Goal: Check status: Check status

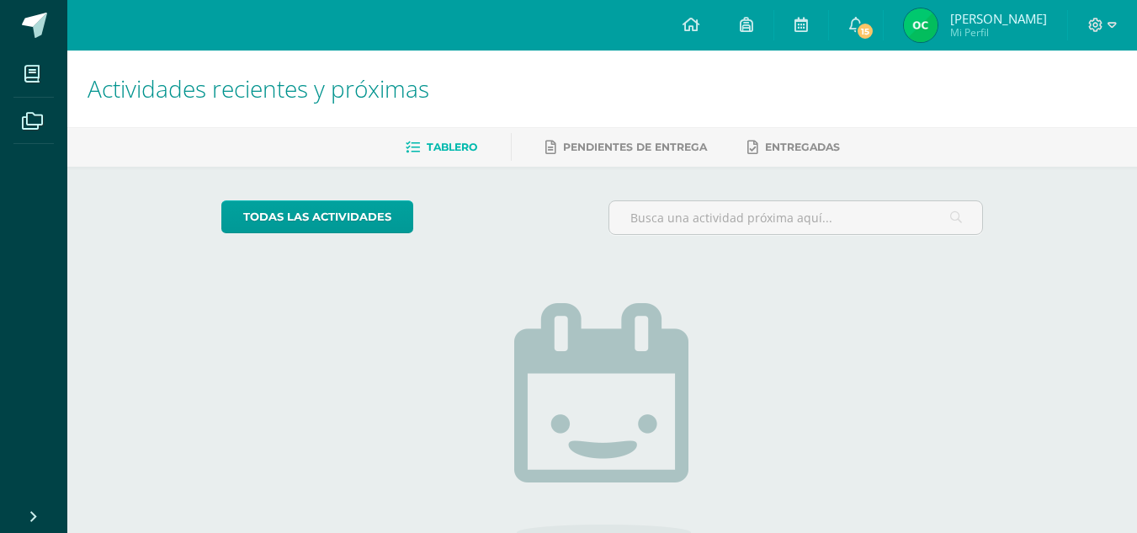
click at [937, 30] on img at bounding box center [921, 25] width 34 height 34
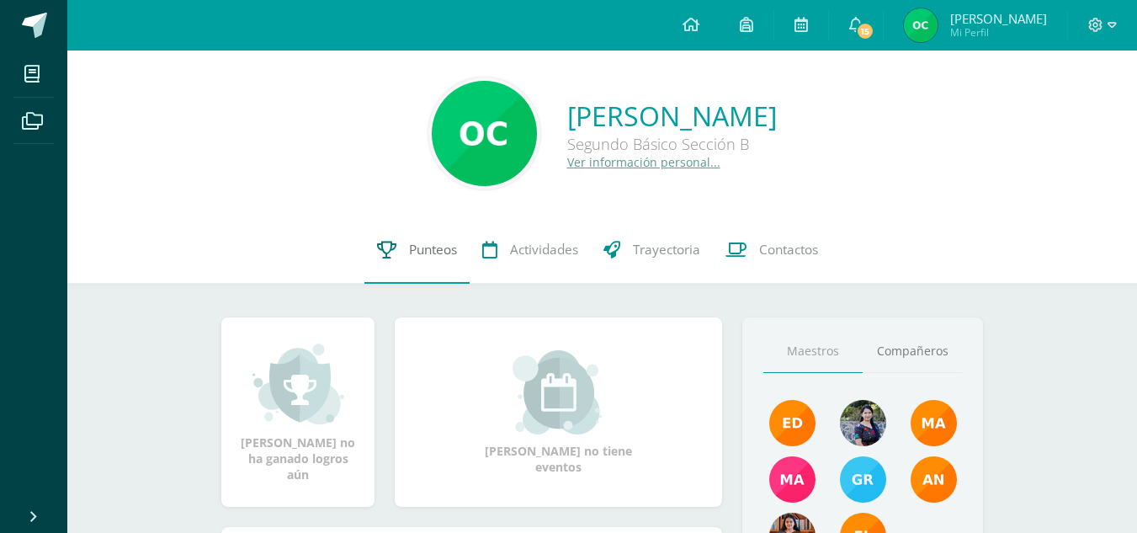
click at [429, 272] on link "Punteos" at bounding box center [416, 249] width 105 height 67
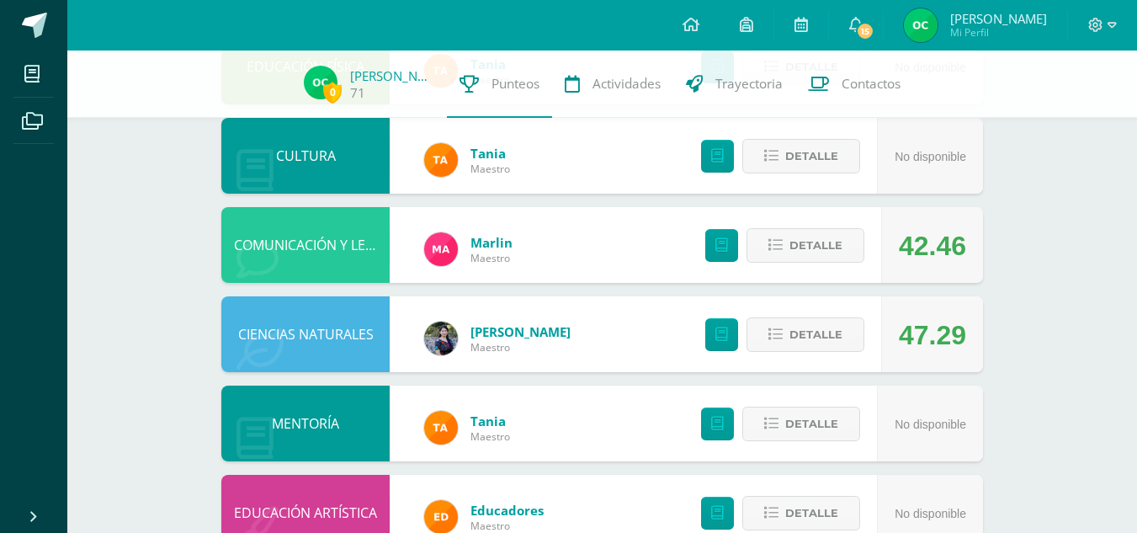
scroll to position [335, 0]
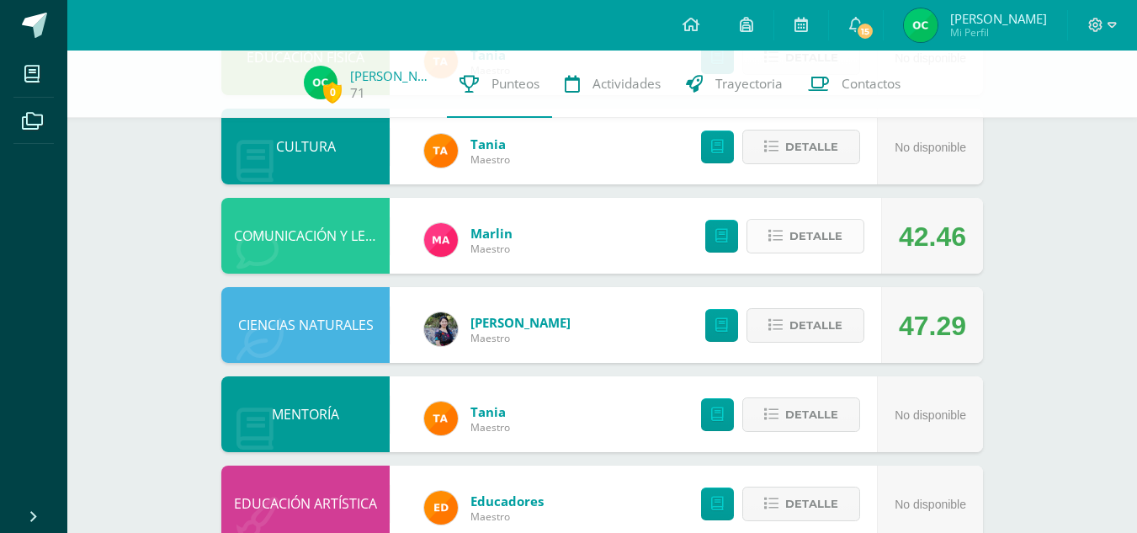
click at [803, 239] on span "Detalle" at bounding box center [815, 235] width 53 height 31
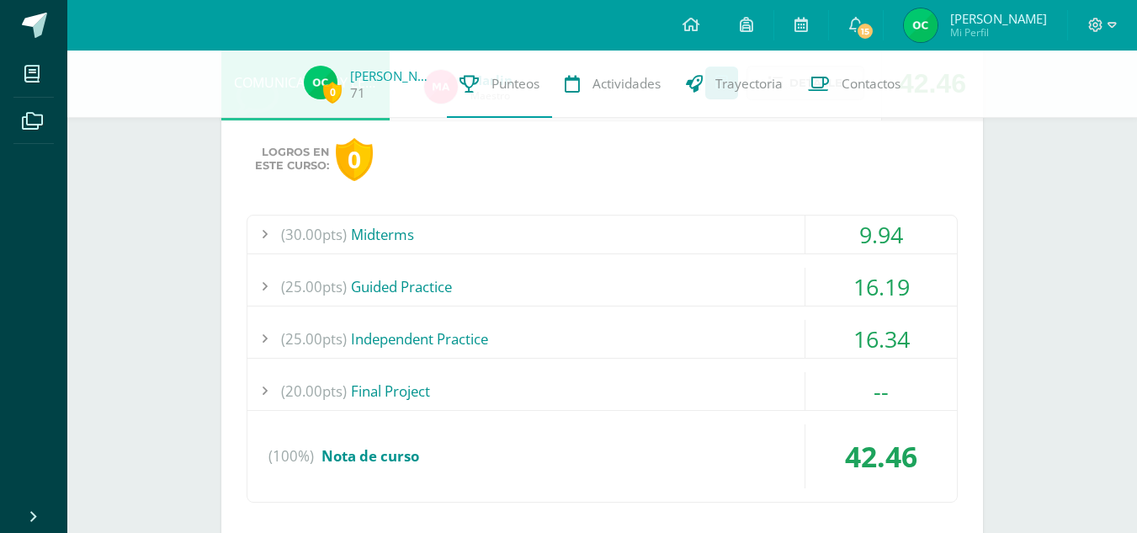
scroll to position [484, 0]
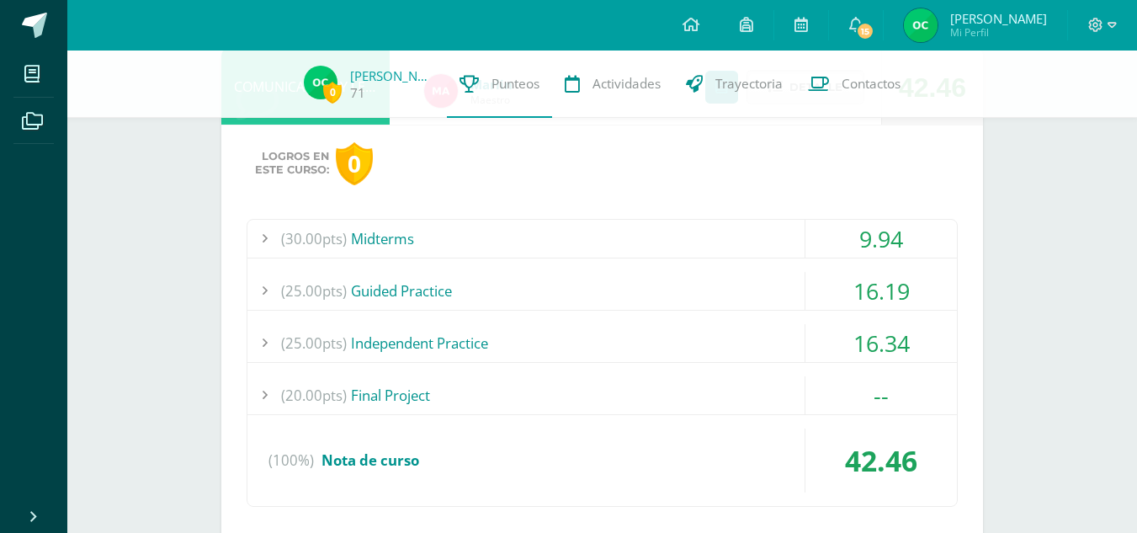
click at [552, 252] on div "(30.00pts) Midterms" at bounding box center [601, 239] width 709 height 38
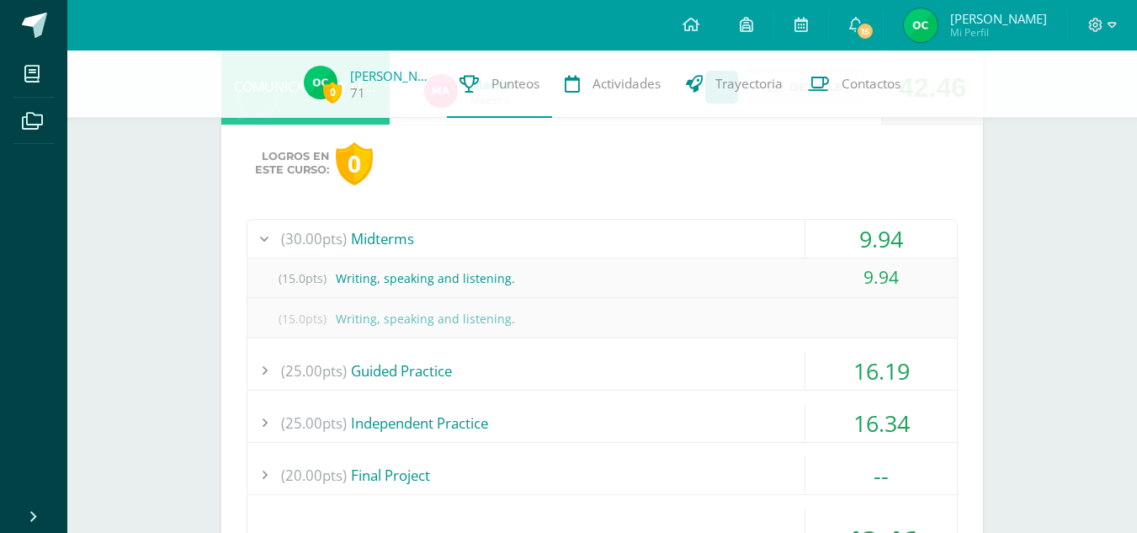
click at [552, 252] on div "(30.00pts) Midterms" at bounding box center [601, 239] width 709 height 38
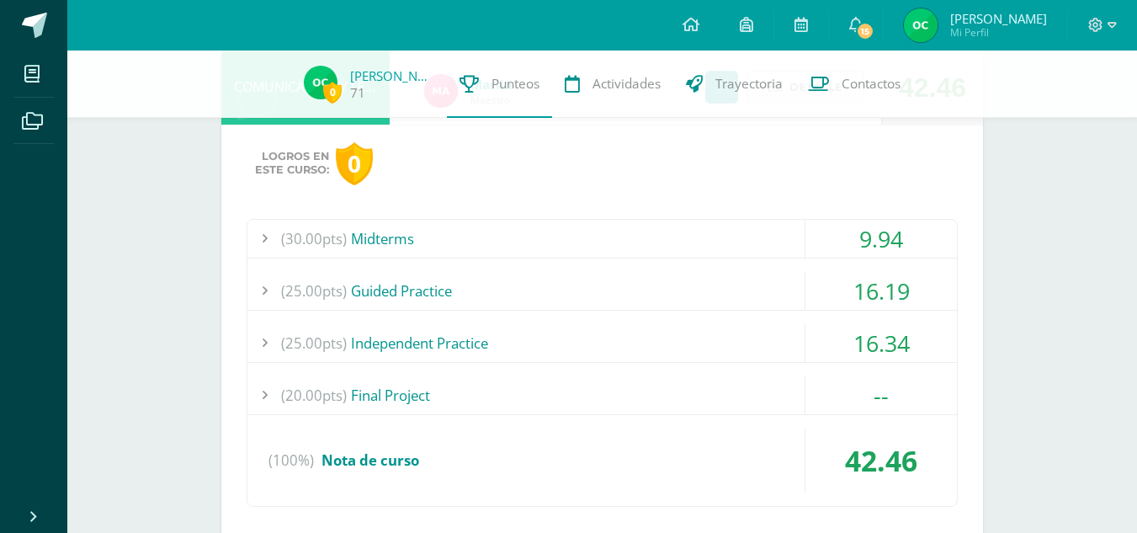
click at [507, 290] on div "(25.00pts) Guided Practice" at bounding box center [601, 291] width 709 height 38
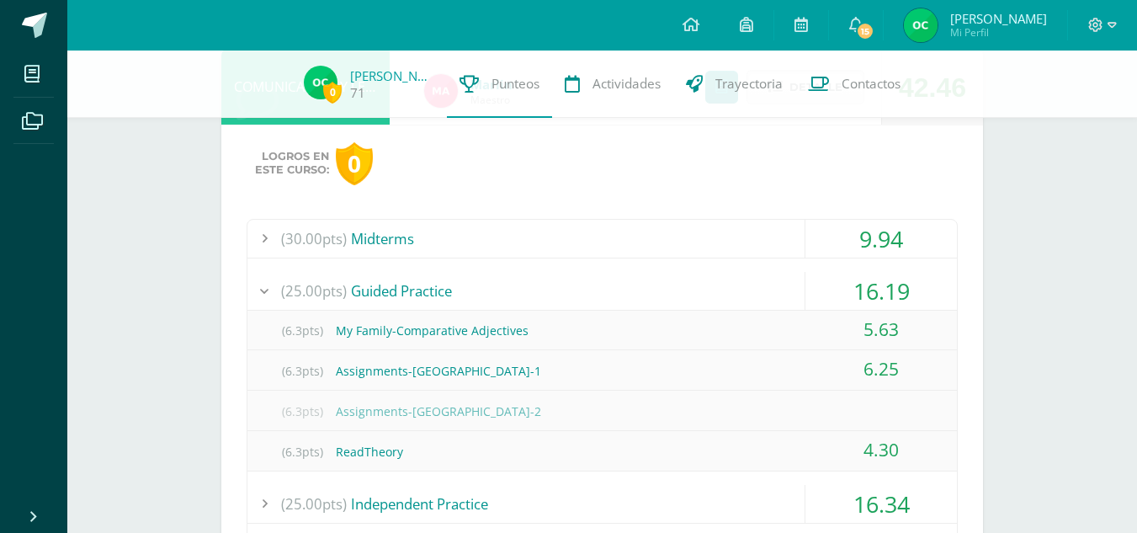
click at [507, 290] on div "(25.00pts) Guided Practice" at bounding box center [601, 291] width 709 height 38
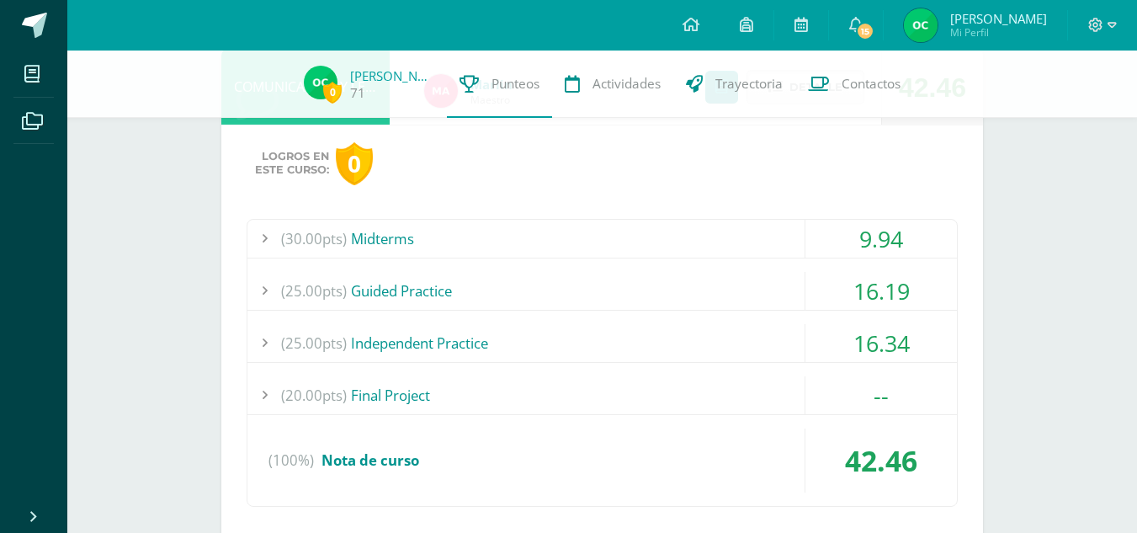
click at [503, 338] on div "(25.00pts) Independent Practice" at bounding box center [601, 343] width 709 height 38
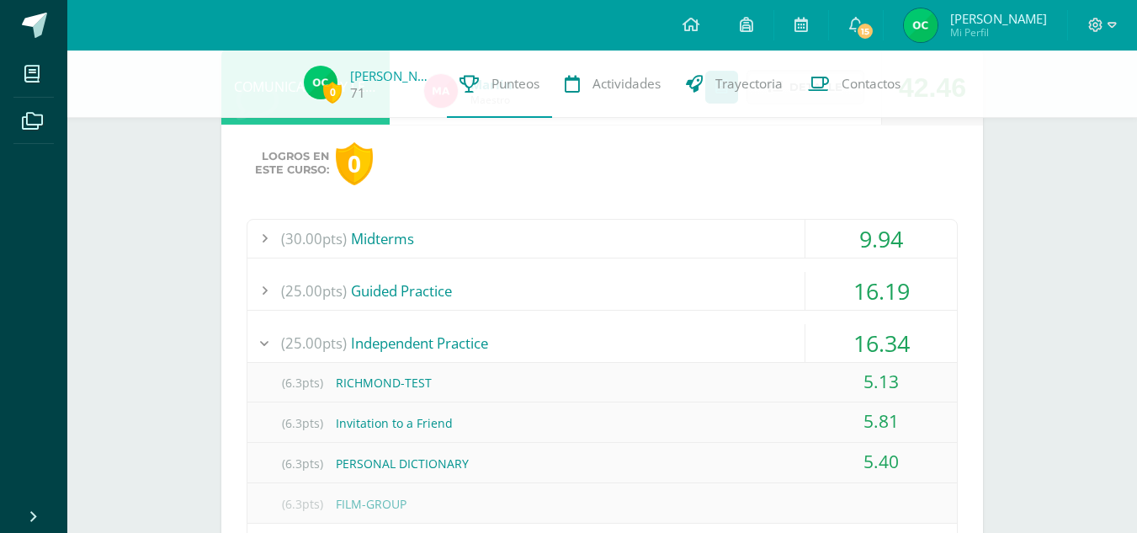
click at [503, 338] on div "(25.00pts) Independent Practice" at bounding box center [601, 343] width 709 height 38
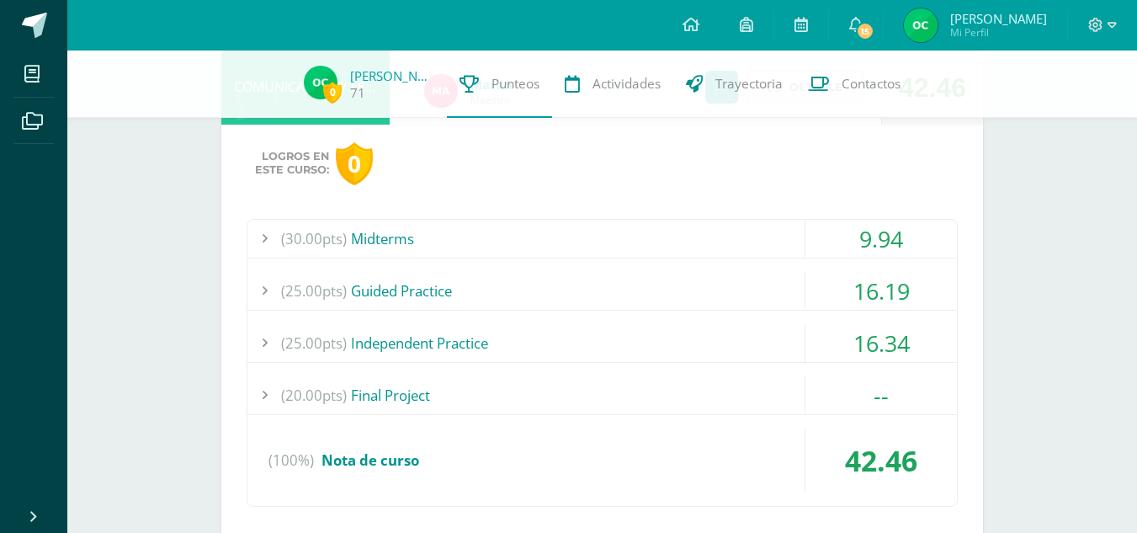
click at [464, 387] on div "(20.00pts) Final Project" at bounding box center [601, 395] width 709 height 38
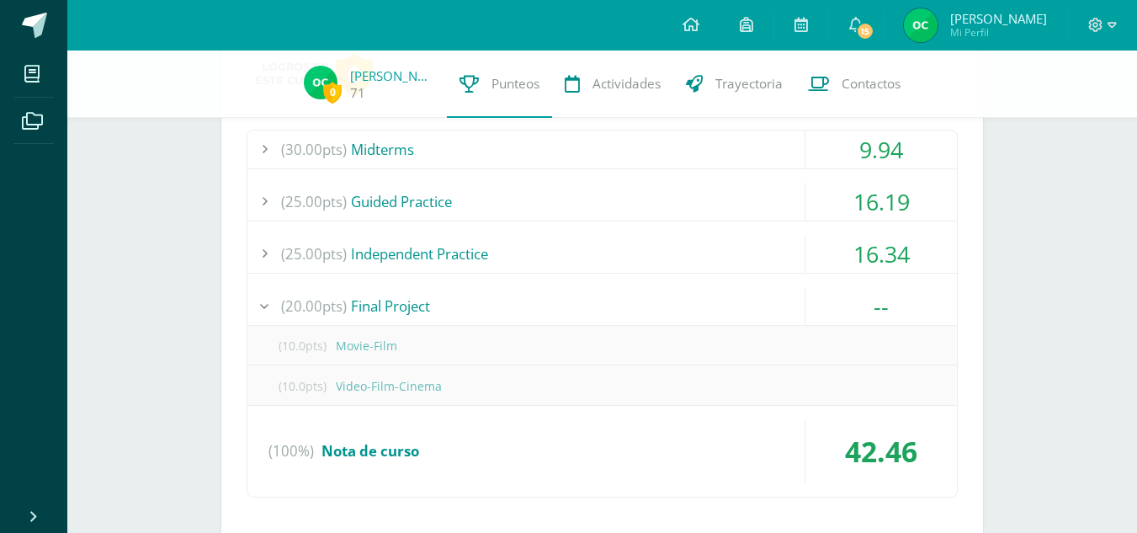
scroll to position [576, 0]
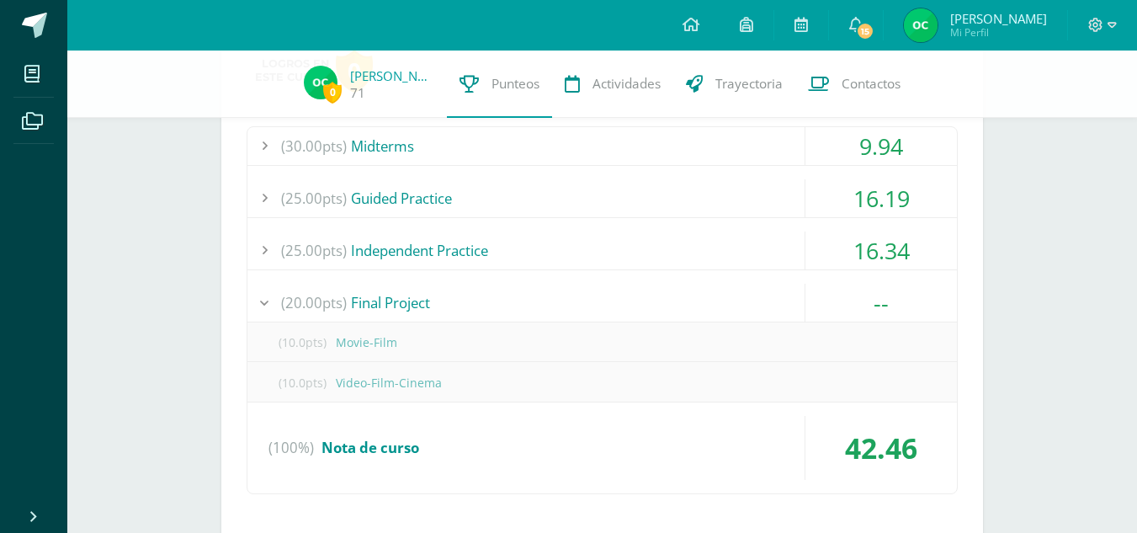
click at [476, 301] on div "(20.00pts) Final Project" at bounding box center [601, 303] width 709 height 38
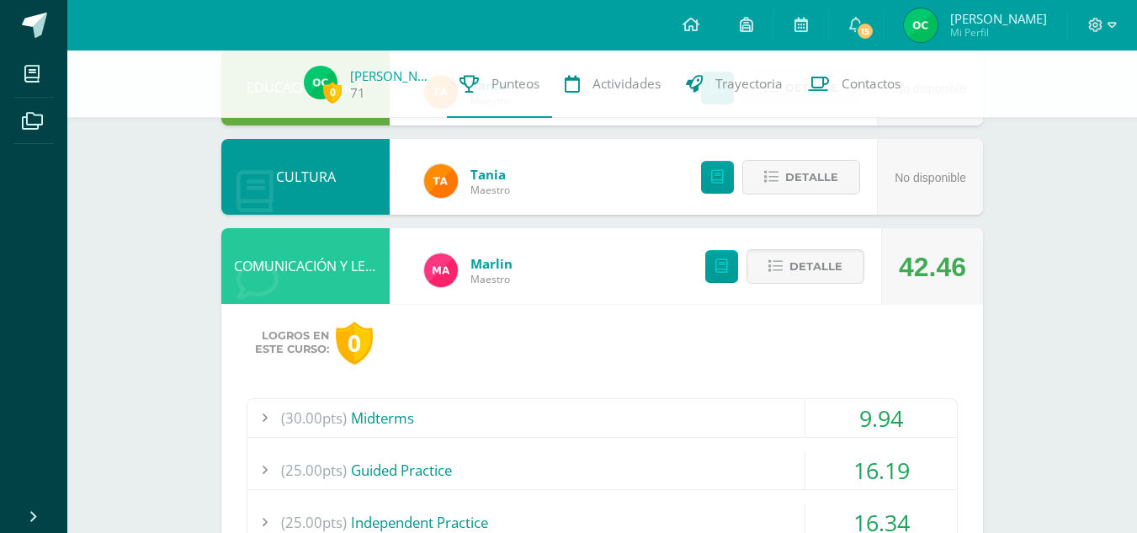
scroll to position [300, 0]
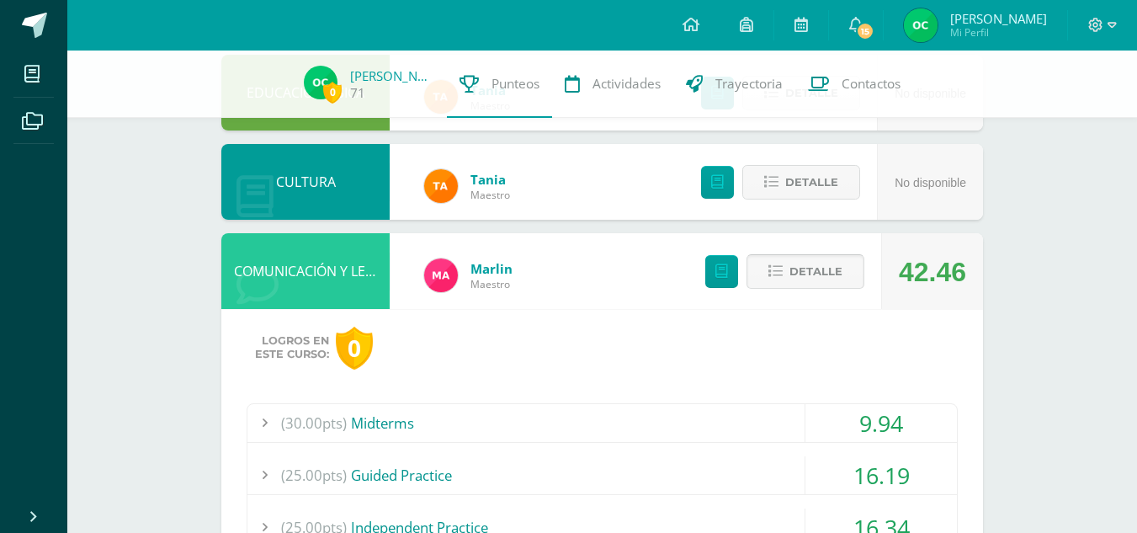
click at [813, 268] on span "Detalle" at bounding box center [815, 271] width 53 height 31
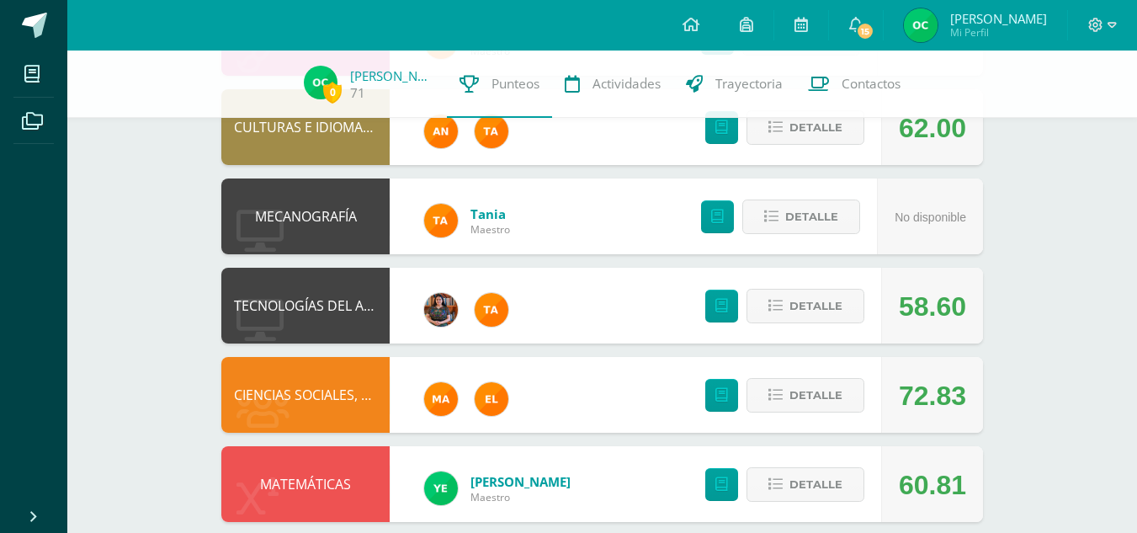
scroll to position [799, 0]
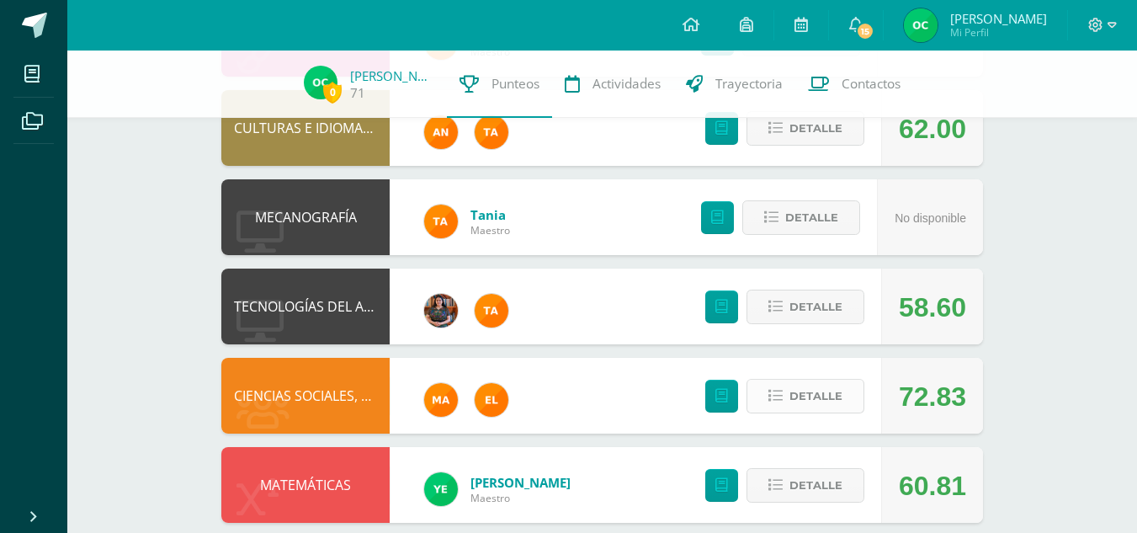
click at [835, 397] on span "Detalle" at bounding box center [815, 395] width 53 height 31
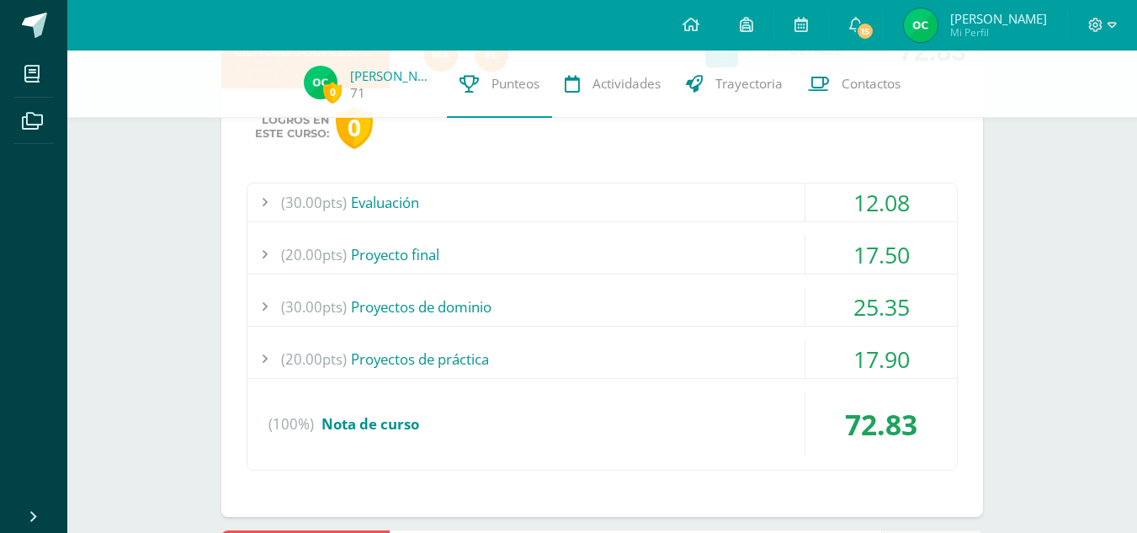
scroll to position [1145, 0]
click at [610, 197] on div "(30.00pts) Evaluación" at bounding box center [601, 202] width 709 height 38
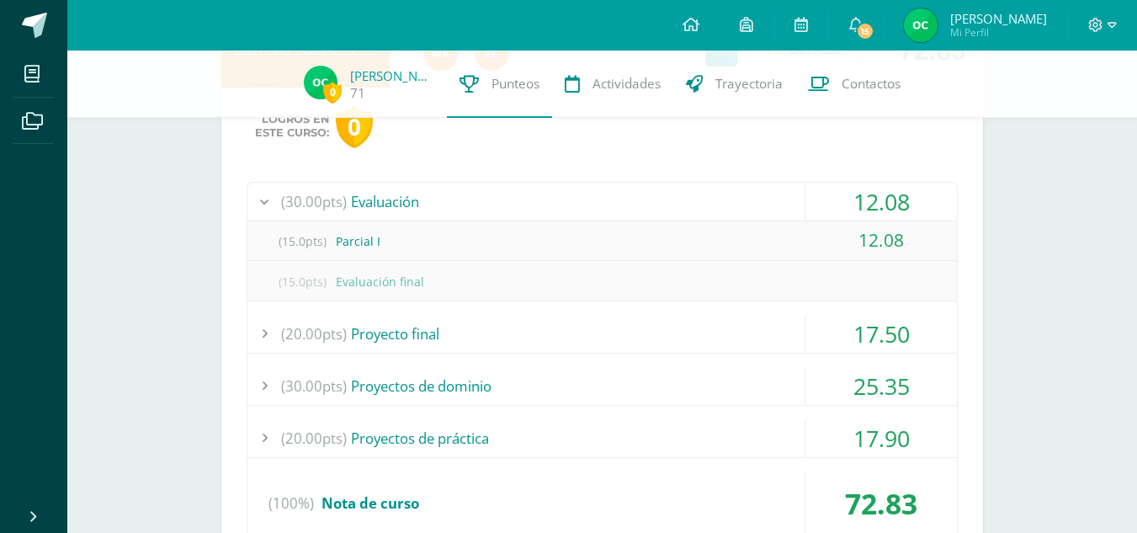
click at [610, 197] on div "(30.00pts) Evaluación" at bounding box center [601, 202] width 709 height 38
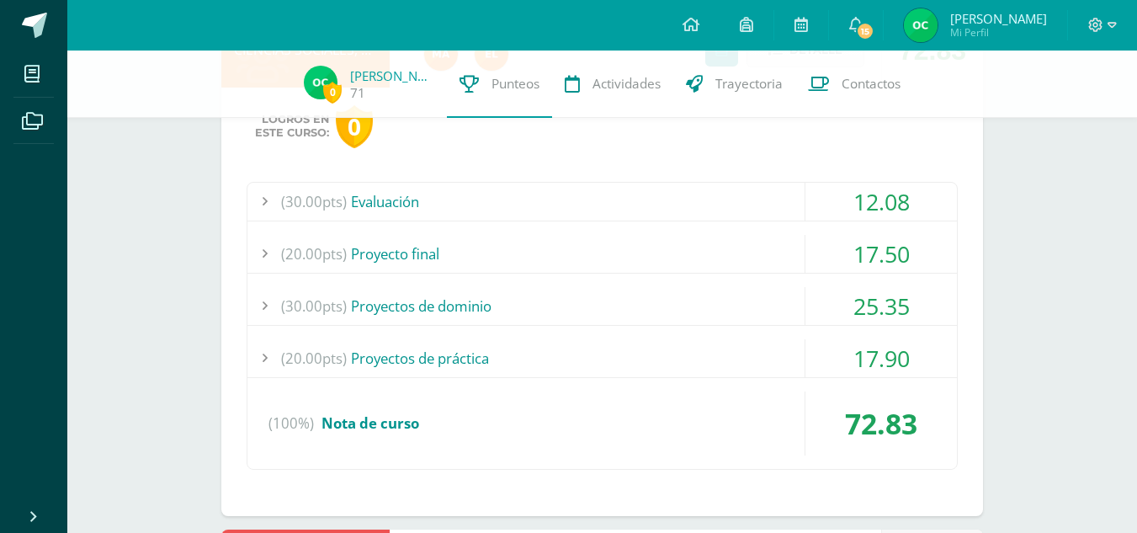
click at [577, 248] on div "(20.00pts) Proyecto final" at bounding box center [601, 254] width 709 height 38
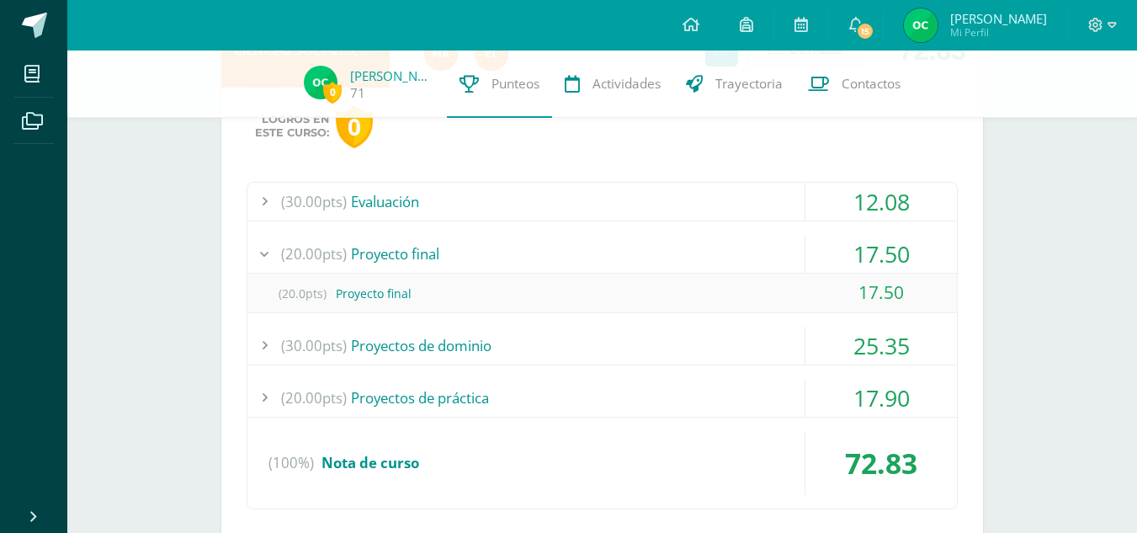
click at [577, 248] on div "(20.00pts) Proyecto final" at bounding box center [601, 254] width 709 height 38
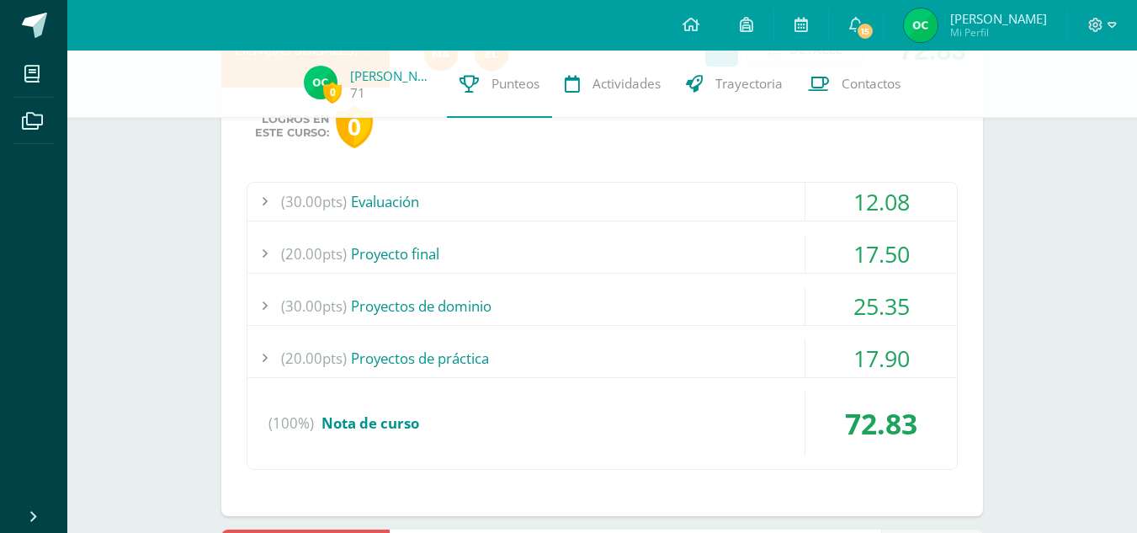
click at [577, 248] on div "(20.00pts) Proyecto final" at bounding box center [601, 254] width 709 height 38
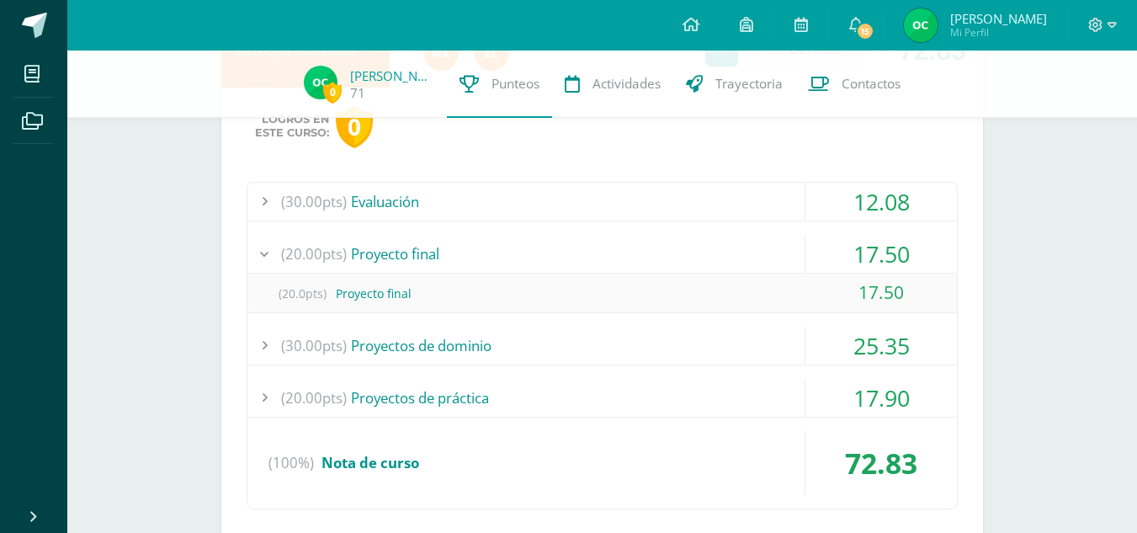
click at [577, 248] on div "(20.00pts) Proyecto final" at bounding box center [601, 254] width 709 height 38
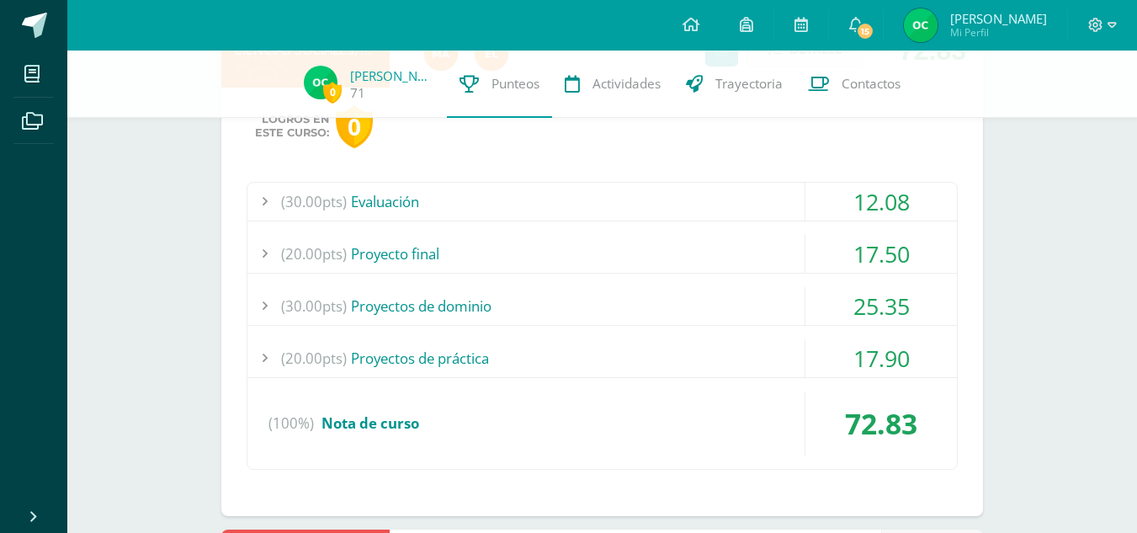
click at [525, 298] on div "(30.00pts) Proyectos de dominio" at bounding box center [601, 306] width 709 height 38
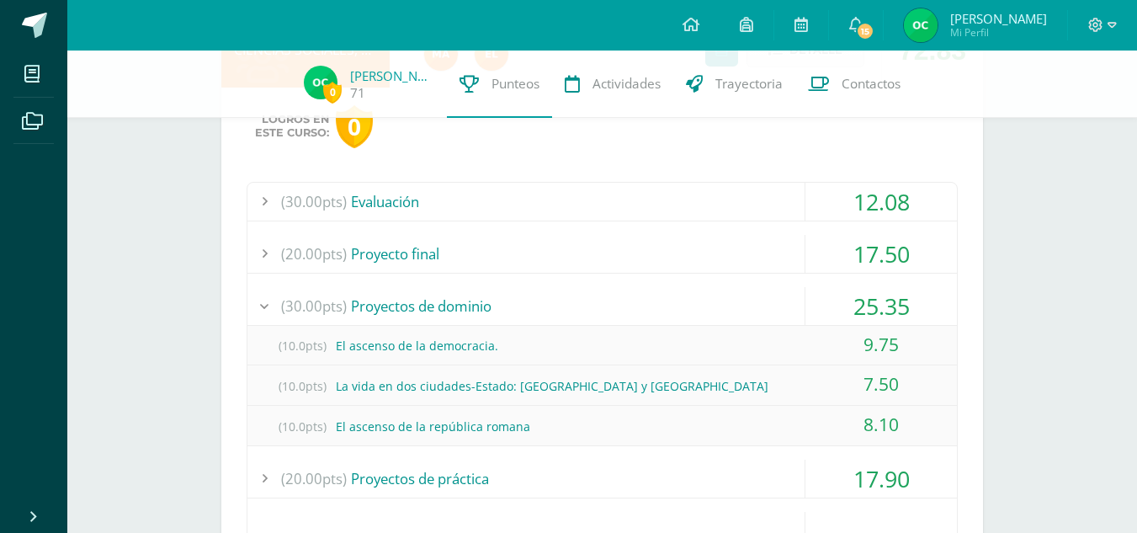
click at [525, 298] on div "(30.00pts) Proyectos de dominio" at bounding box center [601, 306] width 709 height 38
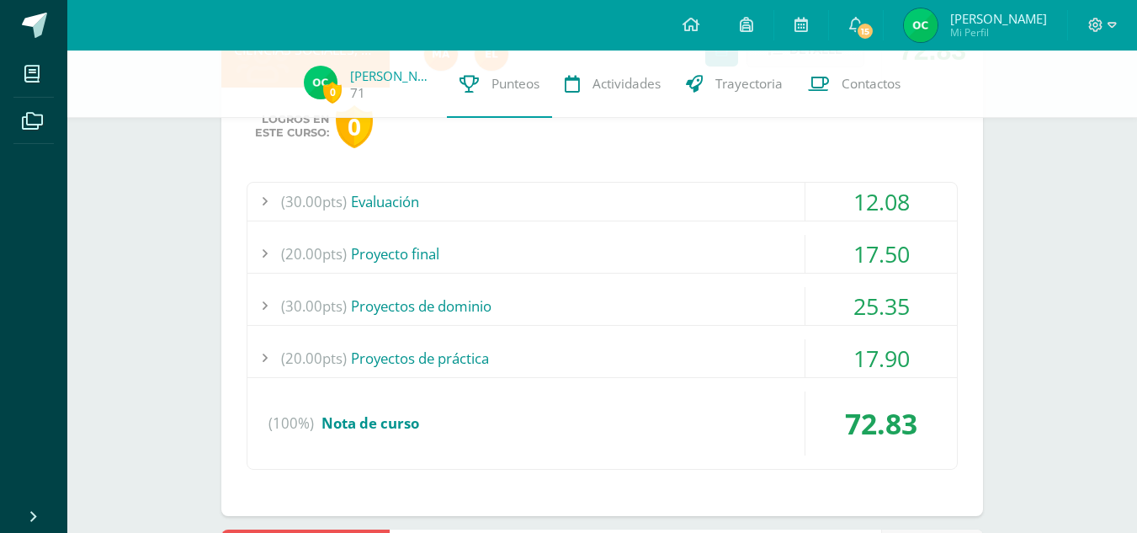
click at [492, 345] on div "(20.00pts) Proyectos de práctica" at bounding box center [601, 358] width 709 height 38
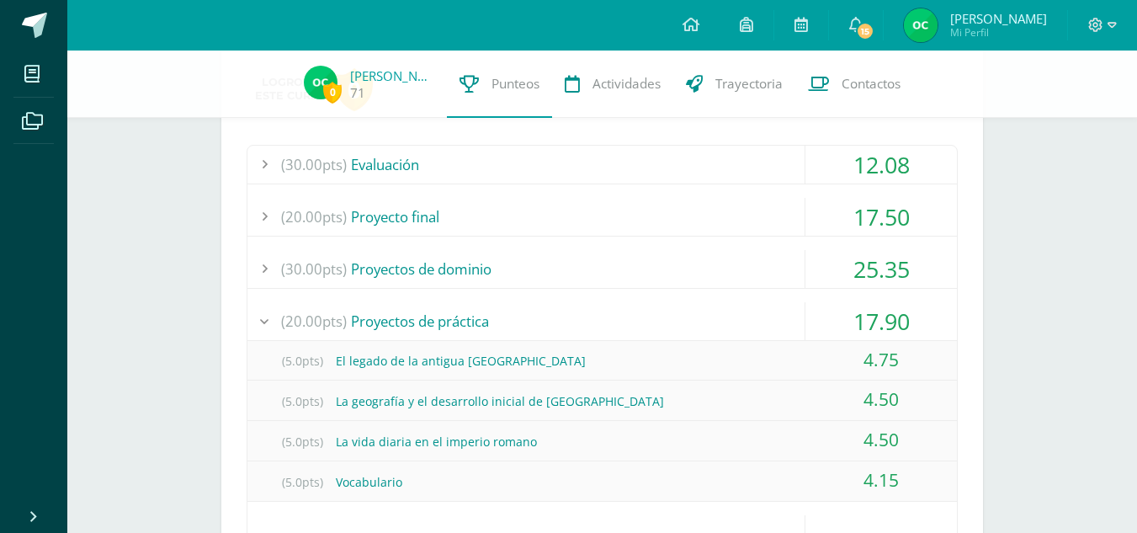
scroll to position [1185, 0]
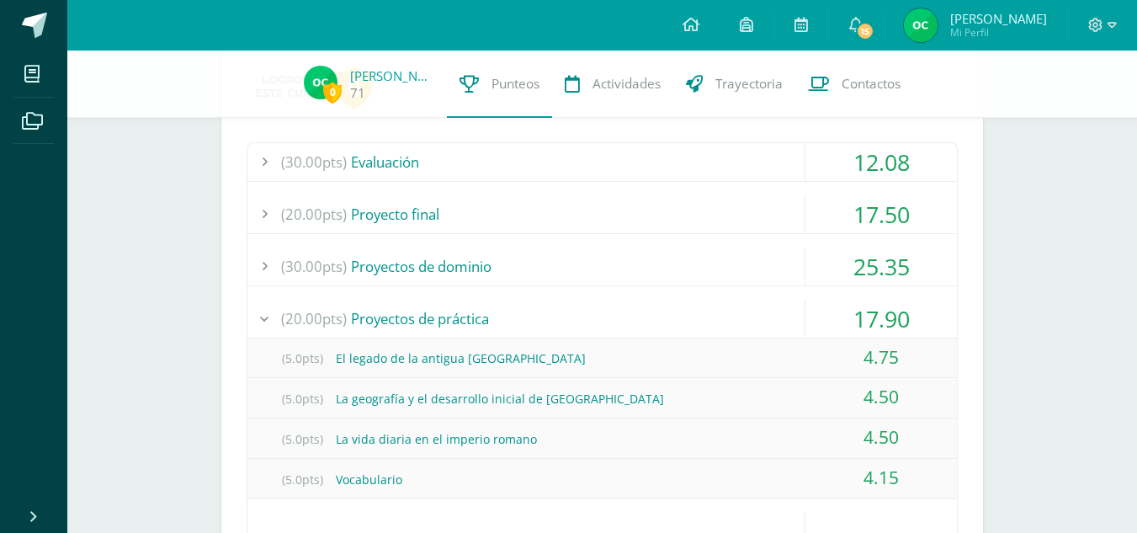
click at [507, 328] on div "(20.00pts) Proyectos de práctica" at bounding box center [601, 319] width 709 height 38
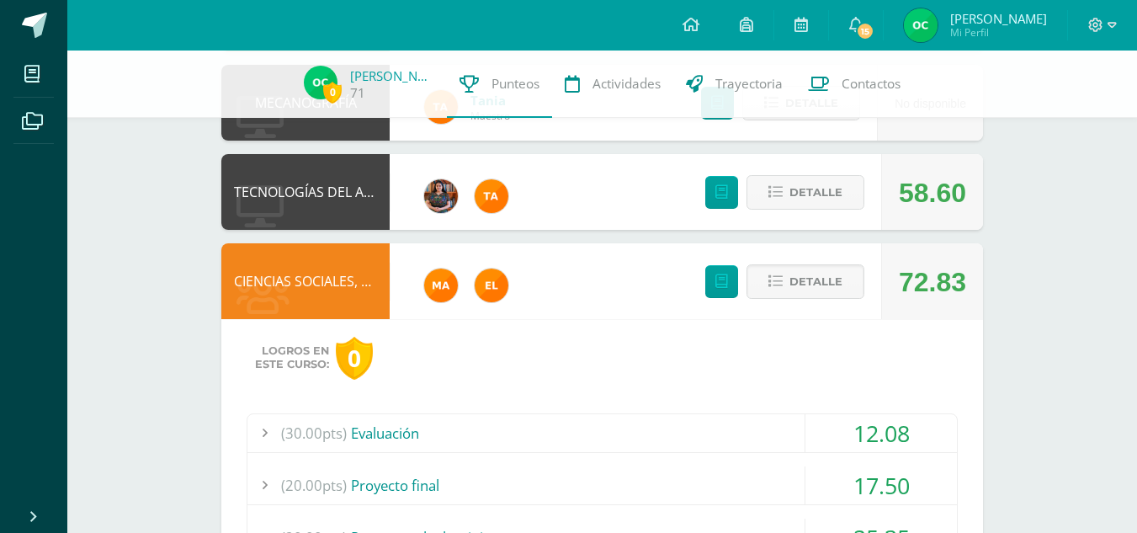
scroll to position [900, 0]
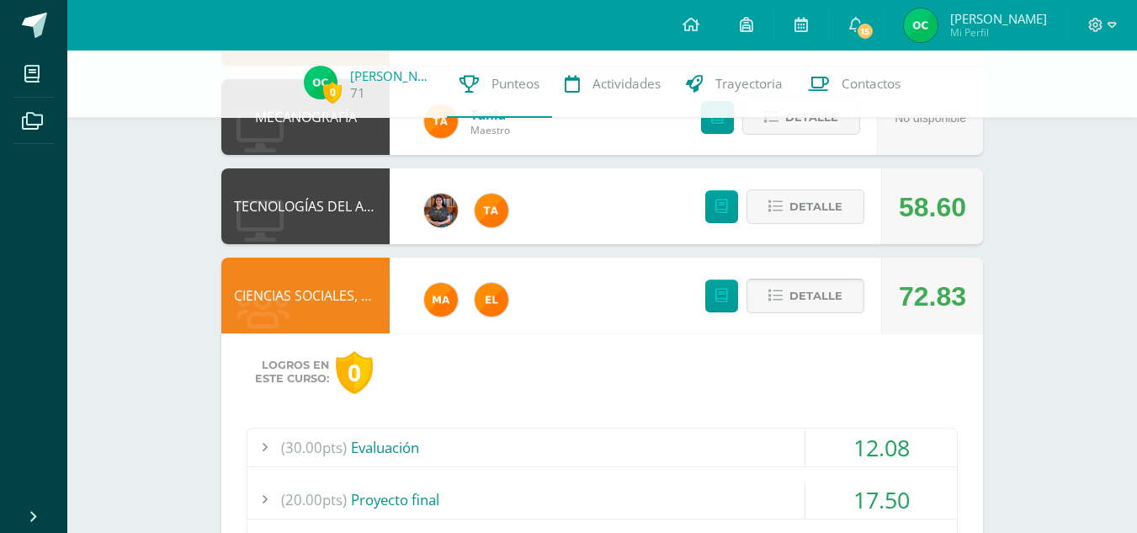
click at [804, 302] on span "Detalle" at bounding box center [815, 295] width 53 height 31
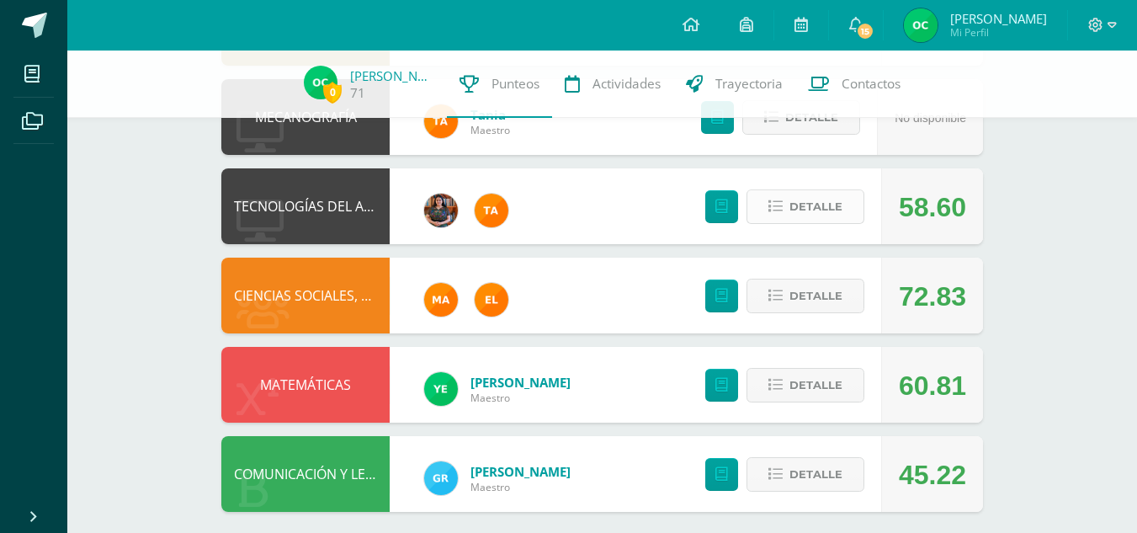
click at [804, 213] on span "Detalle" at bounding box center [815, 206] width 53 height 31
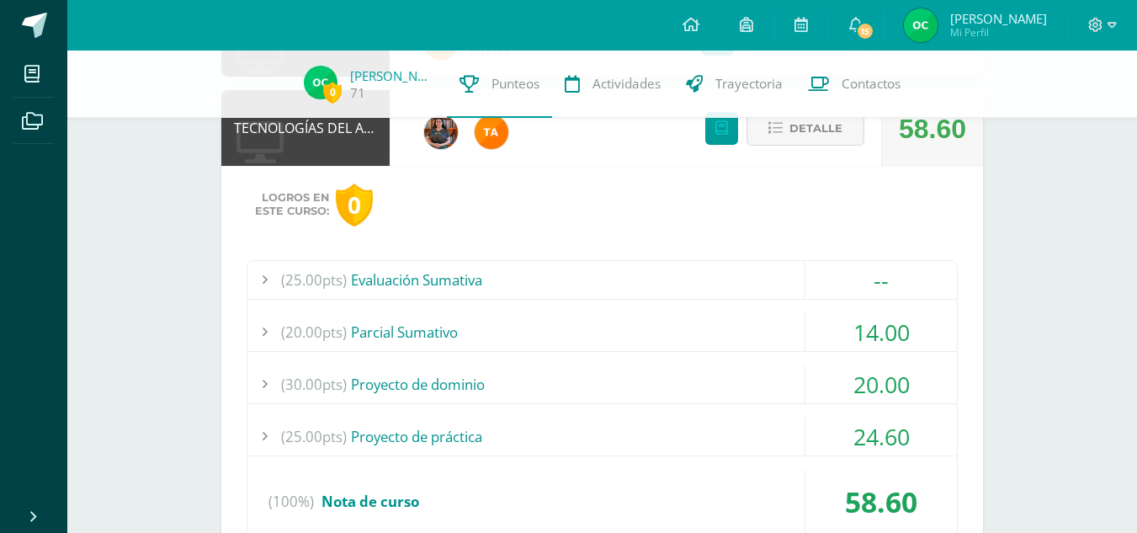
scroll to position [985, 0]
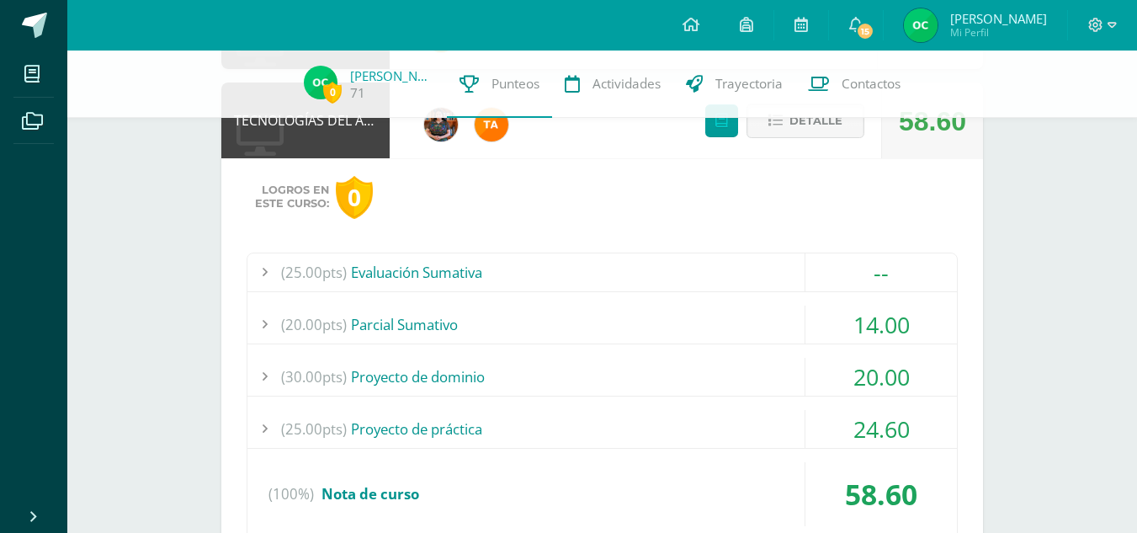
click at [479, 273] on div "(25.00pts) Evaluación Sumativa" at bounding box center [601, 272] width 709 height 38
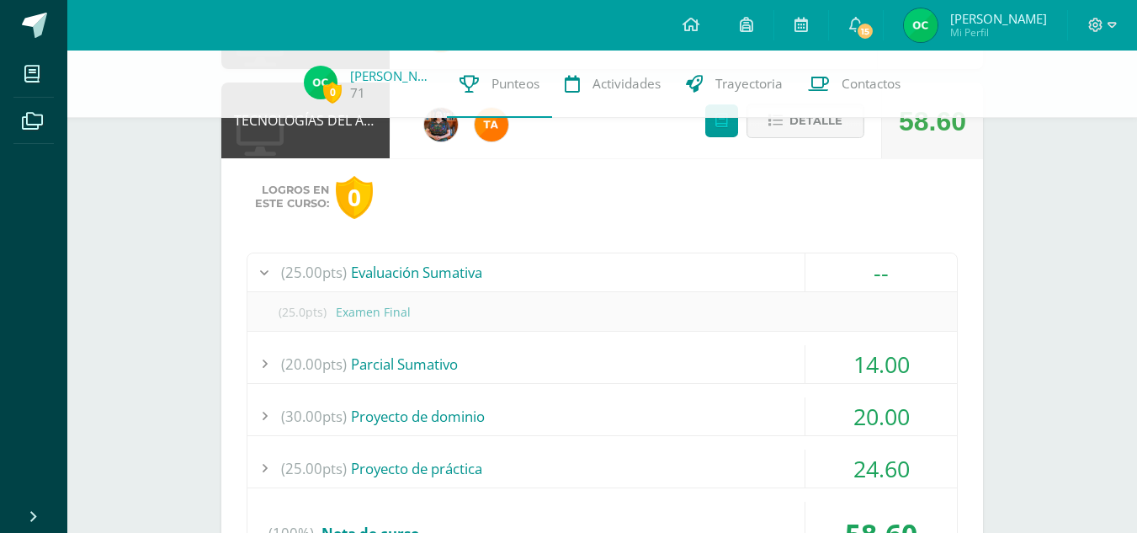
click at [479, 273] on div "(25.00pts) Evaluación Sumativa" at bounding box center [601, 272] width 709 height 38
